Goal: Task Accomplishment & Management: Complete application form

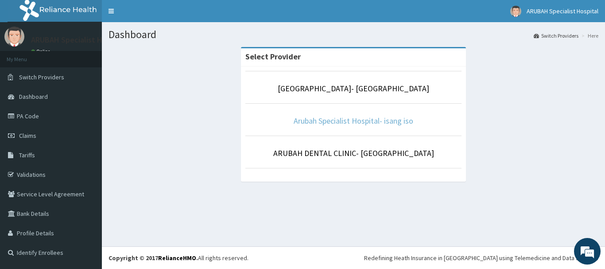
click at [342, 122] on link "Arubah Specialist Hospital- isang iso" at bounding box center [354, 121] width 120 height 10
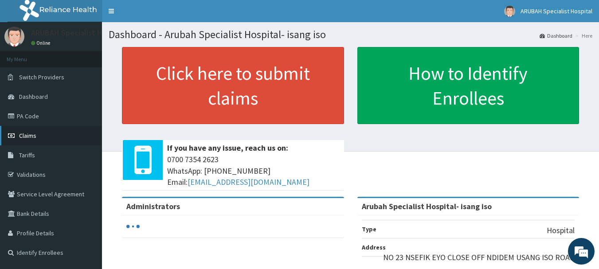
click at [42, 136] on link "Claims" at bounding box center [51, 136] width 102 height 20
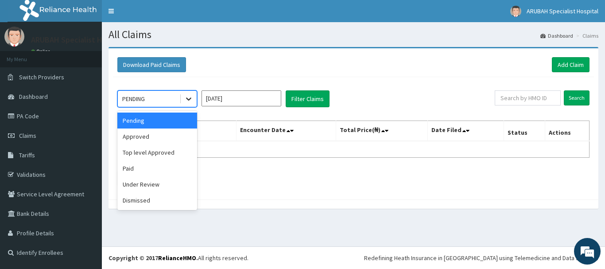
click at [191, 95] on icon at bounding box center [188, 98] width 9 height 9
click at [178, 135] on div "Approved" at bounding box center [157, 137] width 80 height 16
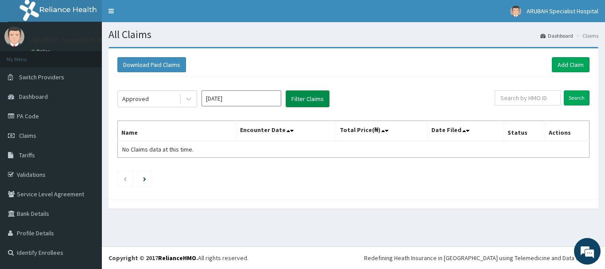
click at [313, 101] on button "Filter Claims" at bounding box center [308, 98] width 44 height 17
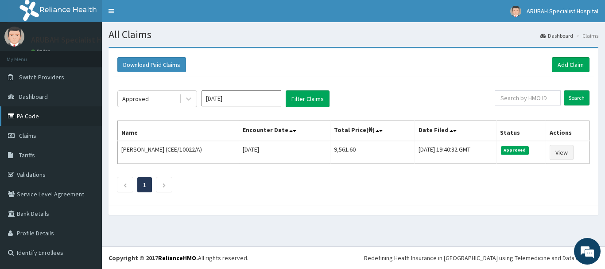
click at [25, 123] on link "PA Code" at bounding box center [51, 116] width 102 height 20
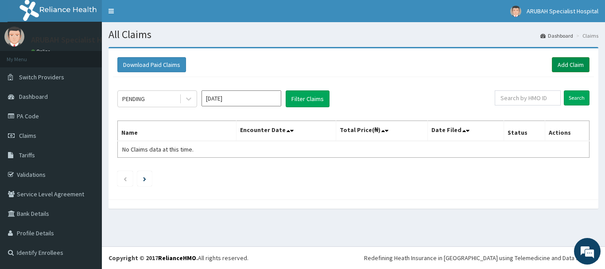
click at [566, 67] on link "Add Claim" at bounding box center [571, 64] width 38 height 15
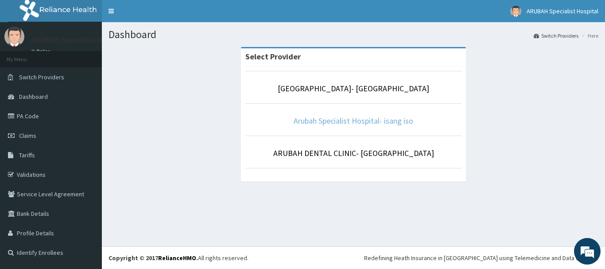
click at [341, 124] on link "Arubah Specialist Hospital- isang iso" at bounding box center [354, 121] width 120 height 10
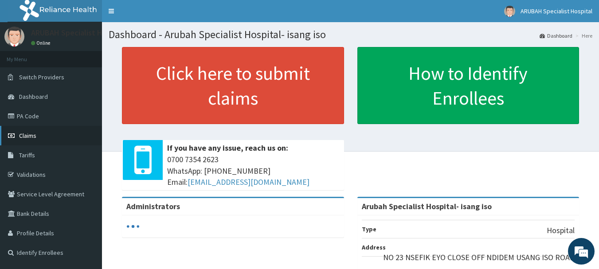
click at [37, 138] on link "Claims" at bounding box center [51, 136] width 102 height 20
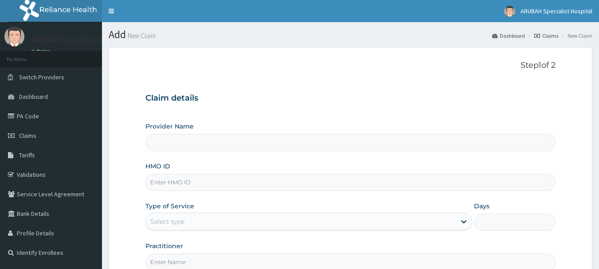
click at [215, 147] on input "Provider Name" at bounding box center [350, 142] width 410 height 17
click at [221, 160] on div "Provider Name HMO ID Type of Service Select type Days Practitioner" at bounding box center [350, 196] width 410 height 149
type input "Arubah Specialist Hospital- isang iso"
drag, startPoint x: 226, startPoint y: 180, endPoint x: 199, endPoint y: 182, distance: 26.7
click at [199, 182] on input "HMO ID" at bounding box center [350, 182] width 410 height 17
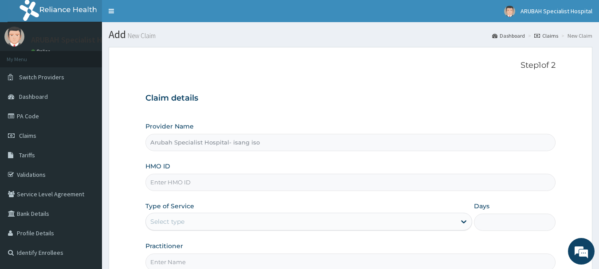
click at [176, 184] on input "HMO ID" at bounding box center [350, 182] width 410 height 17
paste input "OAS/10020/D"
click at [191, 184] on input "OAS/10020/D" at bounding box center [350, 182] width 410 height 17
click at [183, 180] on input "OAS/10020/D" at bounding box center [350, 182] width 410 height 17
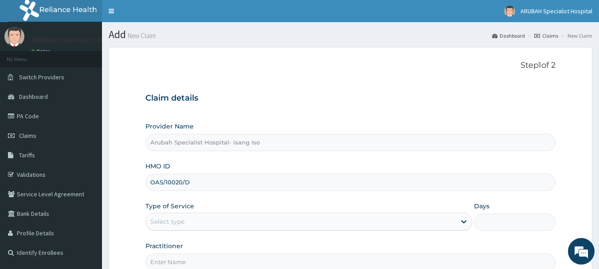
click at [183, 180] on input "OAS/10020/D" at bounding box center [350, 182] width 410 height 17
type input "OAS/10020/D"
click at [216, 207] on div "Type of Service Select type" at bounding box center [308, 216] width 327 height 29
click at [230, 223] on div "Select type" at bounding box center [301, 222] width 310 height 14
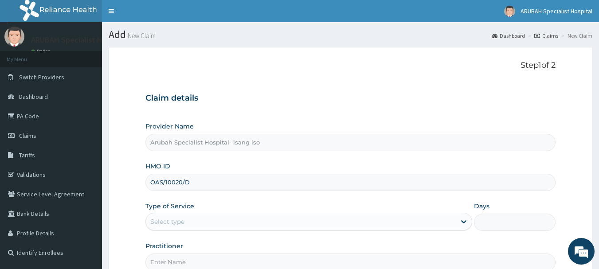
click at [230, 223] on div "Select type" at bounding box center [301, 222] width 310 height 14
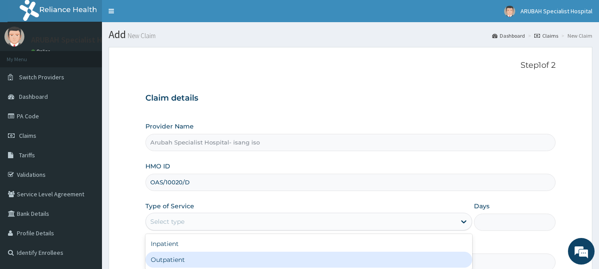
click at [226, 258] on div "Outpatient" at bounding box center [308, 260] width 327 height 16
type input "1"
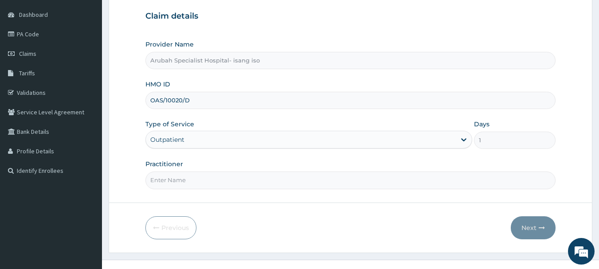
scroll to position [94, 0]
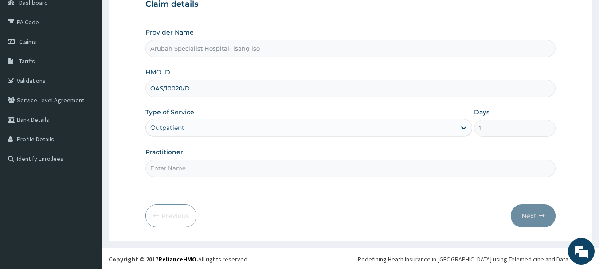
click at [387, 162] on input "Practitioner" at bounding box center [350, 168] width 410 height 17
type input "Dr. cyprian ntamu"
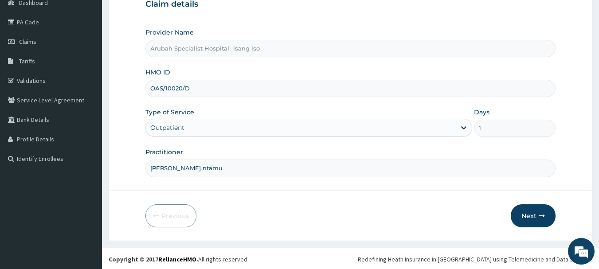
click at [231, 194] on form "Step 1 of 2 Claim details Provider Name Arubah Specialist Hospital- isang iso H…" at bounding box center [351, 97] width 484 height 288
click at [532, 215] on button "Next" at bounding box center [533, 215] width 45 height 23
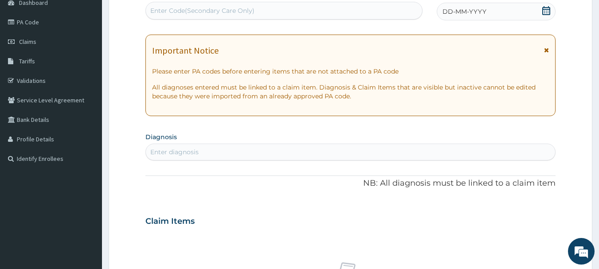
click at [549, 12] on icon at bounding box center [546, 10] width 9 height 9
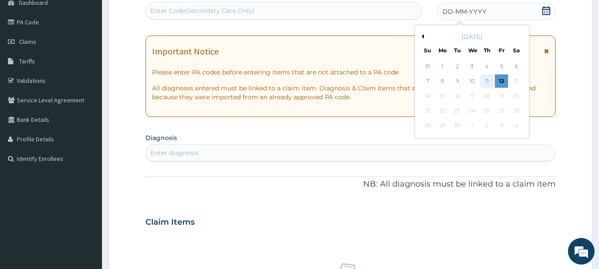
click at [488, 78] on div "11" at bounding box center [486, 81] width 13 height 13
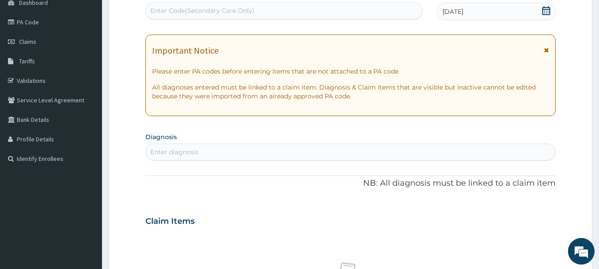
click at [191, 152] on div "Enter diagnosis" at bounding box center [174, 152] width 48 height 9
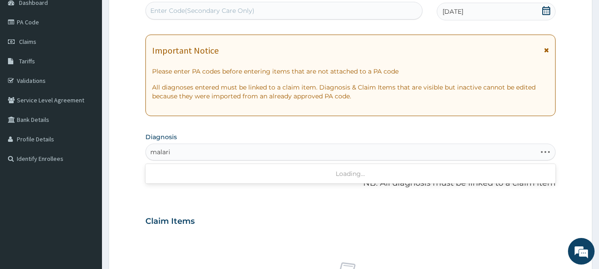
type input "malaria"
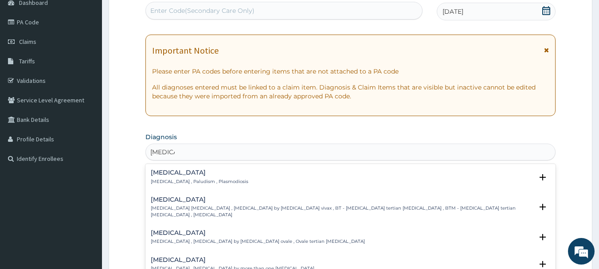
click at [214, 177] on div "Malaria Malaria , Paludism , Plasmodiosis" at bounding box center [200, 177] width 98 height 16
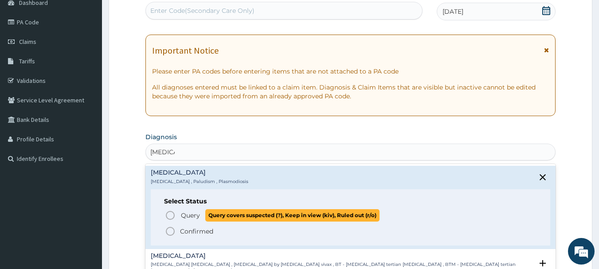
click at [173, 213] on circle "status option query" at bounding box center [170, 215] width 8 height 8
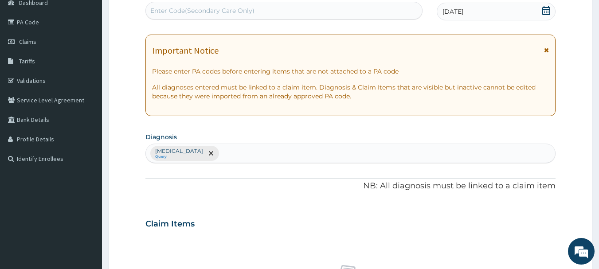
click at [212, 151] on div "Malaria Query" at bounding box center [351, 153] width 410 height 19
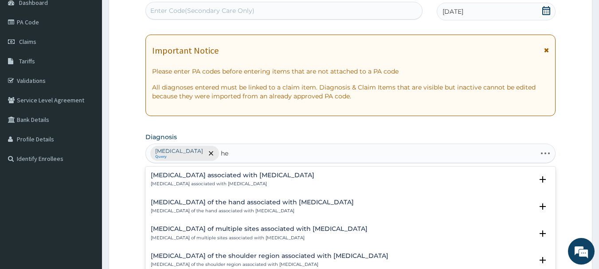
type input "h"
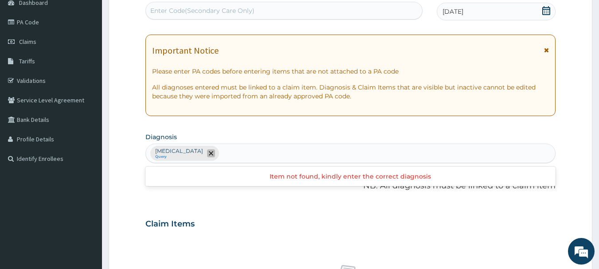
click at [207, 150] on span "remove selection option" at bounding box center [211, 153] width 8 height 8
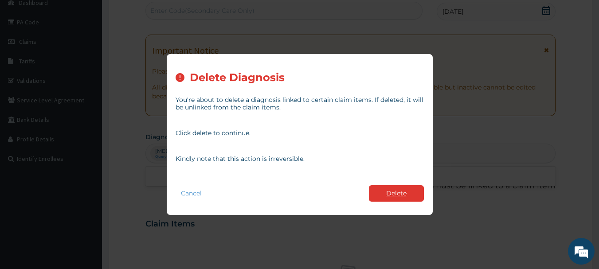
click at [394, 199] on button "Delete" at bounding box center [396, 193] width 55 height 16
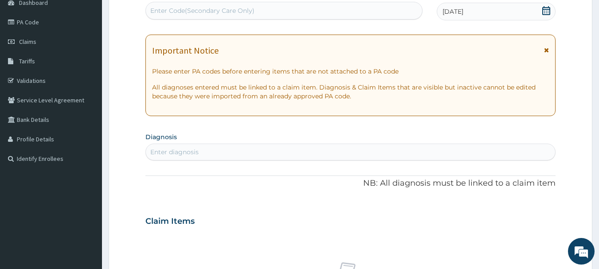
click at [196, 147] on div "Enter diagnosis" at bounding box center [351, 152] width 410 height 14
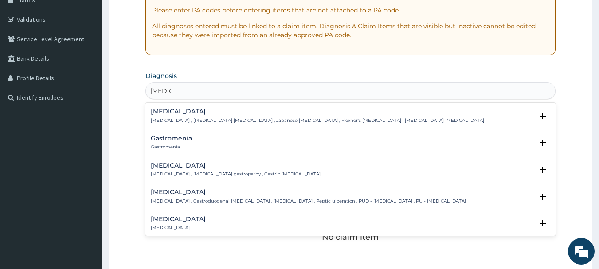
scroll to position [151, 0]
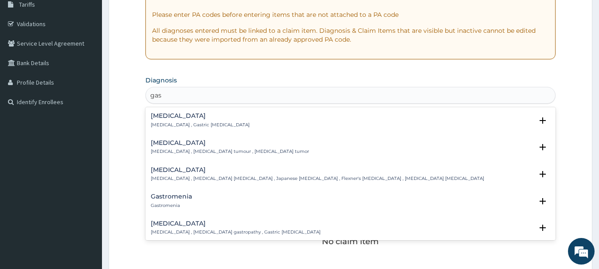
type input "gast"
click at [170, 117] on h4 "Gastritis" at bounding box center [200, 116] width 99 height 7
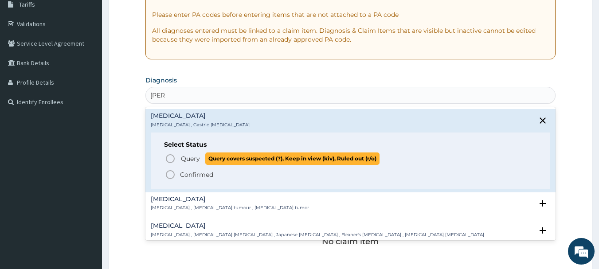
click at [169, 158] on icon "status option query" at bounding box center [170, 158] width 11 height 11
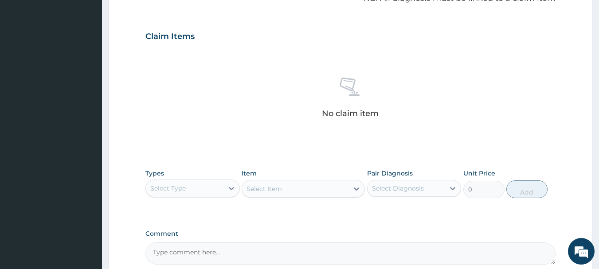
scroll to position [289, 0]
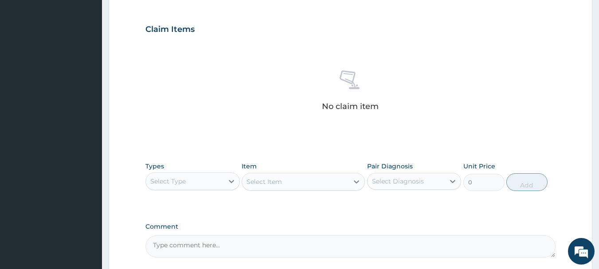
click at [221, 177] on div "Select Type" at bounding box center [185, 181] width 78 height 14
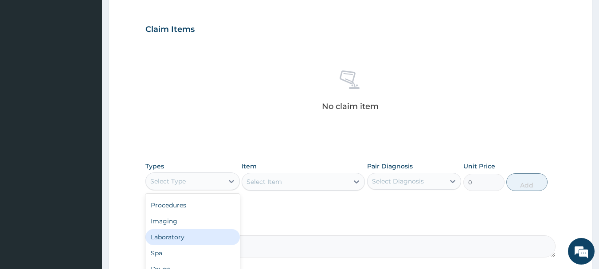
scroll to position [0, 0]
click at [183, 237] on div "Procedures" at bounding box center [192, 235] width 94 height 16
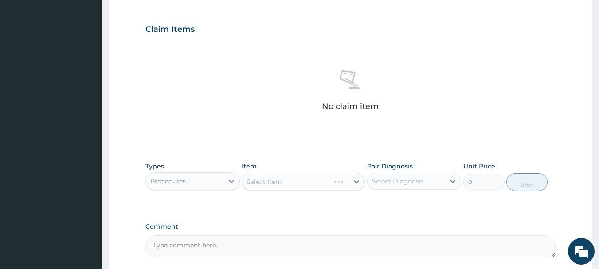
click at [304, 188] on div "Select Item" at bounding box center [303, 182] width 123 height 18
click at [312, 186] on div "Select Item" at bounding box center [295, 182] width 106 height 14
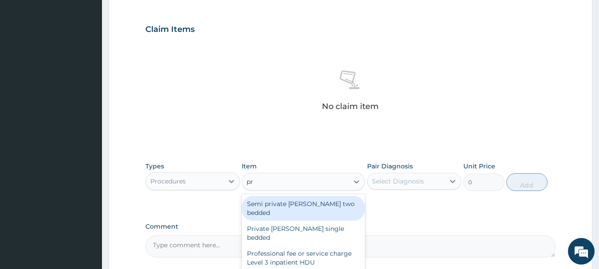
type input "pra"
click at [291, 212] on div "General practitioner Consultation first outpatient consultation" at bounding box center [303, 208] width 123 height 25
type input "3960"
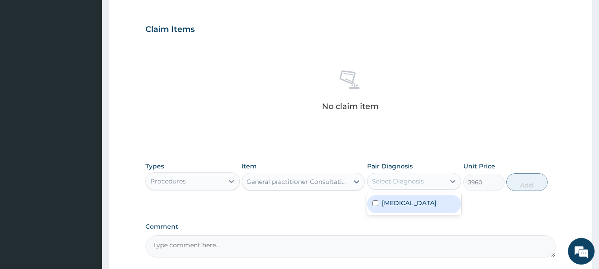
click at [418, 182] on div "Select Diagnosis" at bounding box center [398, 181] width 52 height 9
click at [415, 200] on div "Gastritis" at bounding box center [414, 204] width 94 height 18
checkbox input "true"
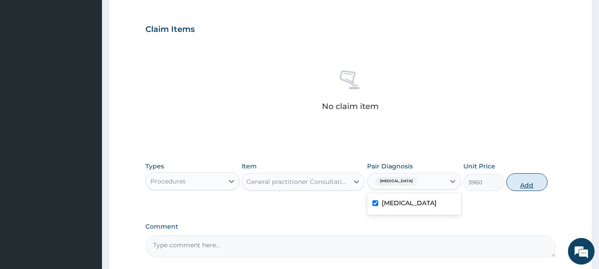
click at [527, 178] on button "Add" at bounding box center [526, 182] width 41 height 18
type input "0"
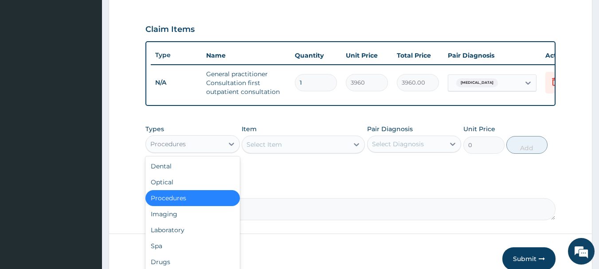
click at [193, 151] on div "Procedures" at bounding box center [185, 144] width 78 height 14
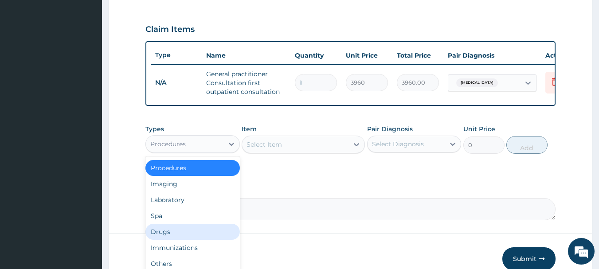
click at [191, 240] on div "Drugs" at bounding box center [192, 232] width 94 height 16
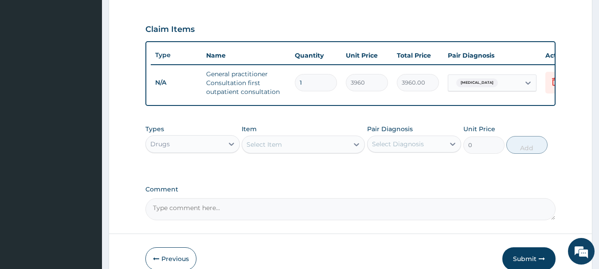
click at [307, 152] on div "Select Item" at bounding box center [295, 144] width 106 height 14
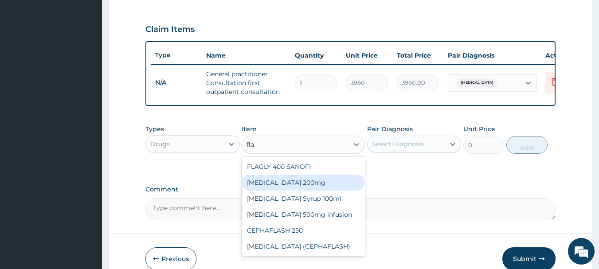
scroll to position [339, 0]
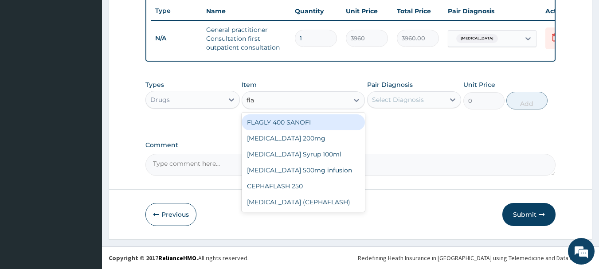
type input "flag"
click at [295, 119] on div "FLAGLY 400 SANOFI" at bounding box center [303, 122] width 123 height 16
type input "79.2"
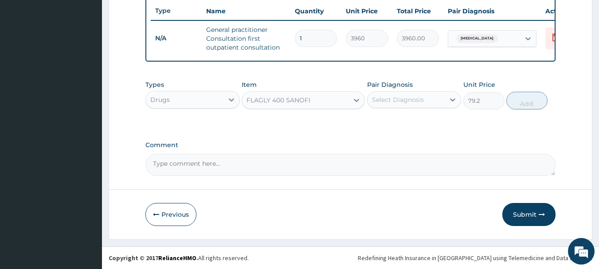
click at [278, 103] on div "FLAGLY 400 SANOFI" at bounding box center [278, 100] width 64 height 9
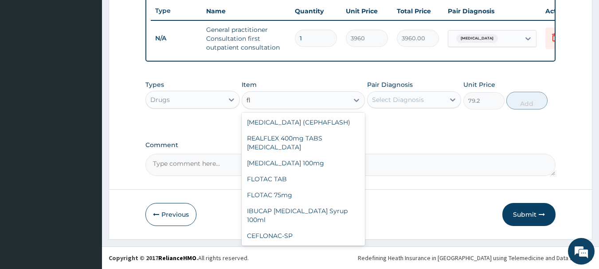
scroll to position [355, 0]
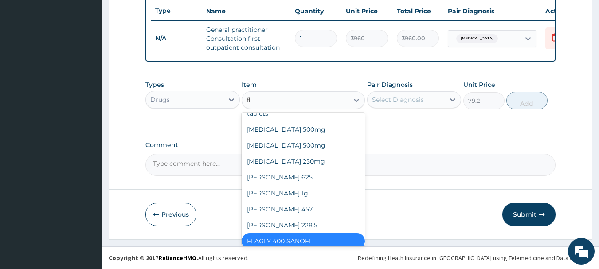
type input "fla"
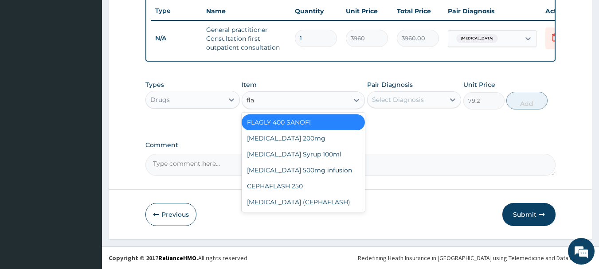
scroll to position [0, 0]
click at [301, 152] on div "FLAGYL Syrup 100ml" at bounding box center [303, 154] width 123 height 16
type input "1188"
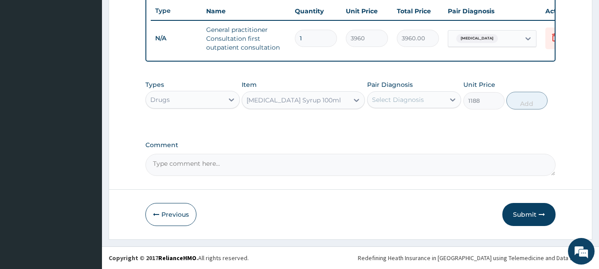
click at [420, 95] on div "Select Diagnosis" at bounding box center [398, 99] width 52 height 9
click at [419, 122] on div "Gastritis" at bounding box center [414, 122] width 94 height 18
checkbox input "true"
click at [528, 100] on button "Add" at bounding box center [526, 101] width 41 height 18
type input "0"
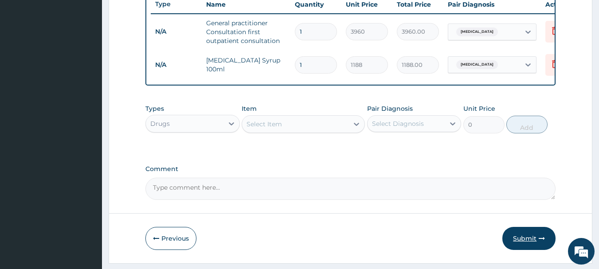
click at [521, 238] on button "Submit" at bounding box center [528, 238] width 53 height 23
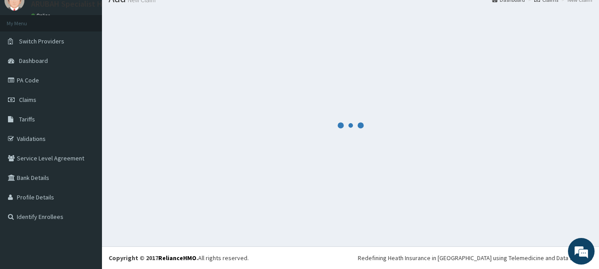
scroll to position [36, 0]
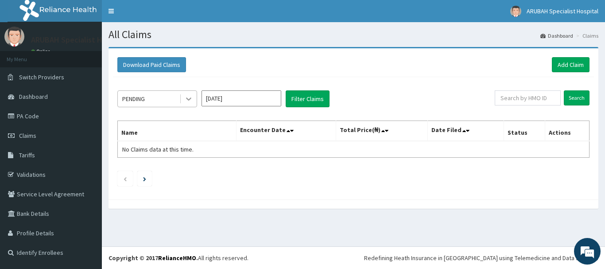
click at [193, 100] on icon at bounding box center [188, 98] width 9 height 9
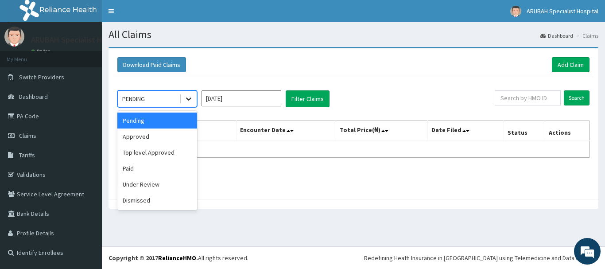
click at [191, 95] on icon at bounding box center [188, 98] width 9 height 9
drag, startPoint x: 167, startPoint y: 144, endPoint x: 166, endPoint y: 140, distance: 4.5
click at [166, 140] on div "Approved" at bounding box center [157, 137] width 80 height 16
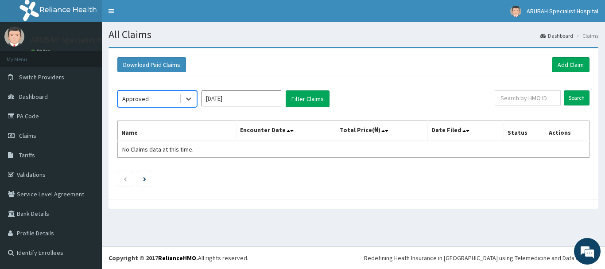
click at [166, 140] on th "Name" at bounding box center [177, 131] width 119 height 20
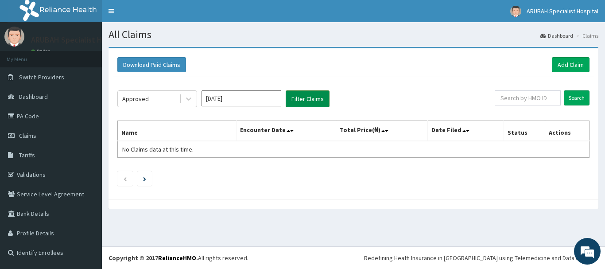
click at [305, 103] on button "Filter Claims" at bounding box center [308, 98] width 44 height 17
